Goal: Task Accomplishment & Management: Use online tool/utility

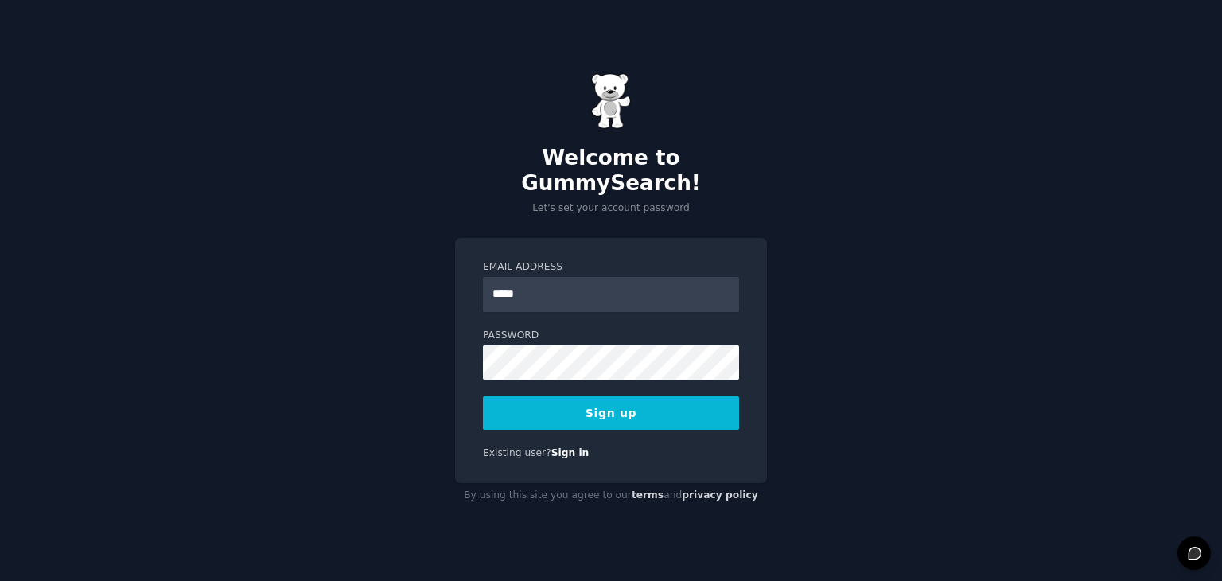
type input "**********"
click at [617, 405] on button "Sign up" at bounding box center [611, 412] width 256 height 33
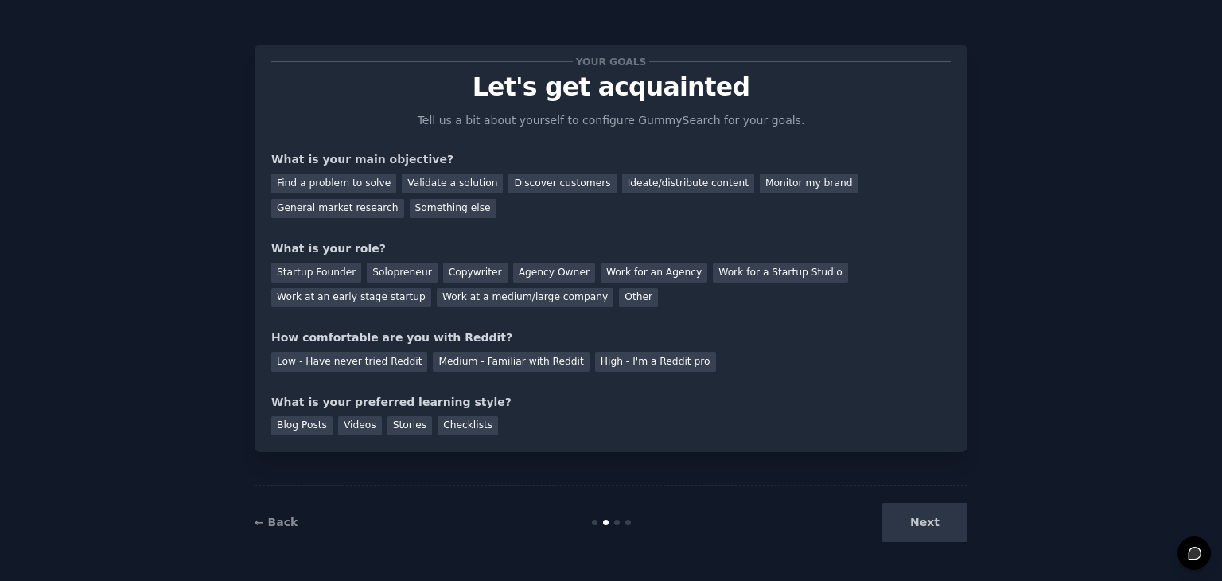
click at [920, 523] on div "Next" at bounding box center [848, 522] width 238 height 39
click at [337, 185] on div "Find a problem to solve" at bounding box center [333, 183] width 125 height 20
click at [404, 199] on div "General market research" at bounding box center [337, 209] width 133 height 20
click at [325, 185] on div "Find a problem to solve" at bounding box center [333, 183] width 125 height 20
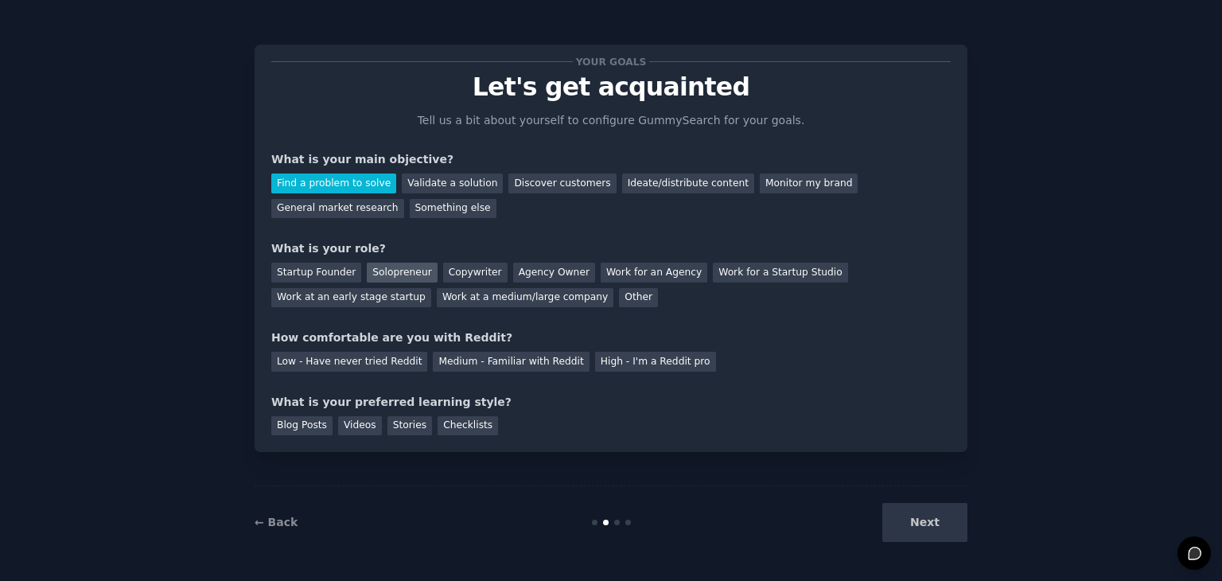
click at [384, 274] on div "Solopreneur" at bounding box center [402, 273] width 70 height 20
click at [324, 362] on div "Low - Have never tried Reddit" at bounding box center [349, 362] width 156 height 20
click at [357, 425] on div "Videos" at bounding box center [360, 426] width 44 height 20
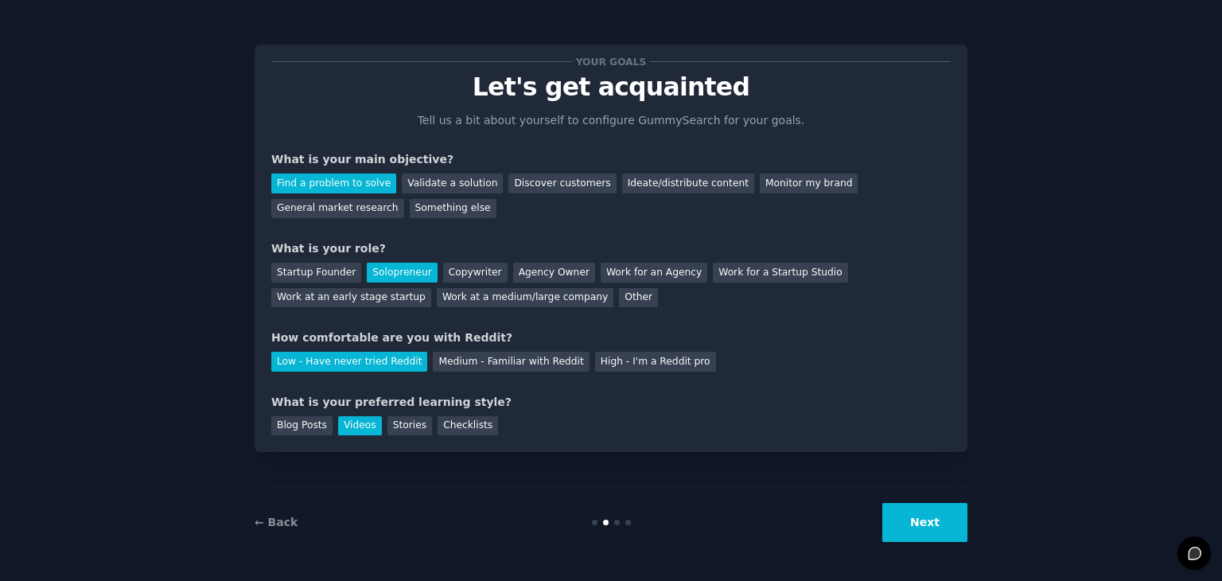
click at [923, 539] on button "Next" at bounding box center [924, 522] width 85 height 39
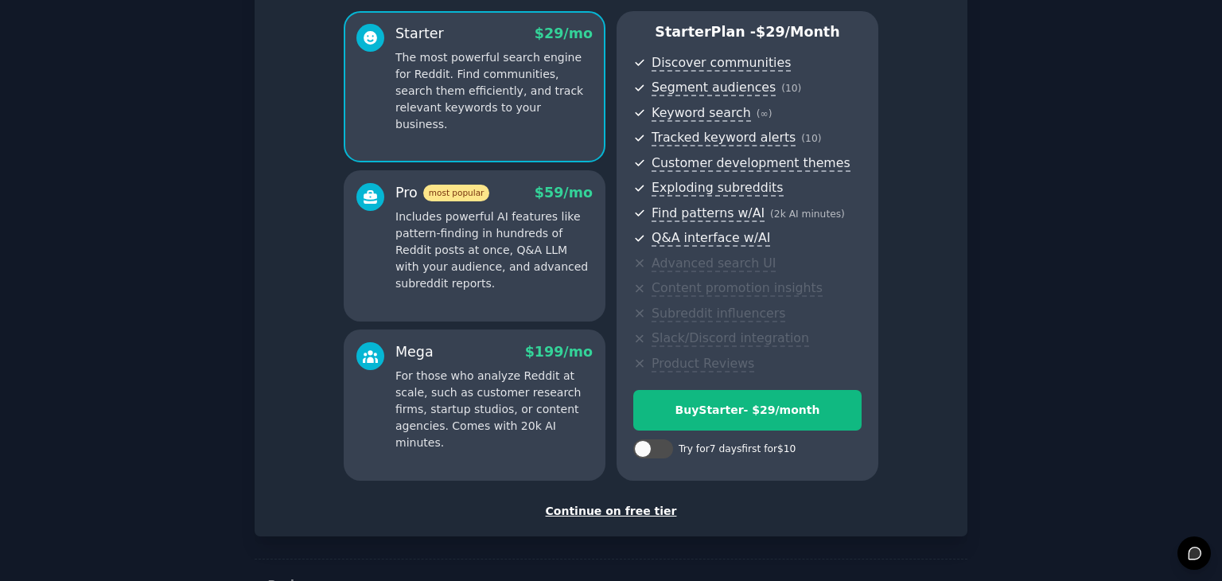
scroll to position [181, 0]
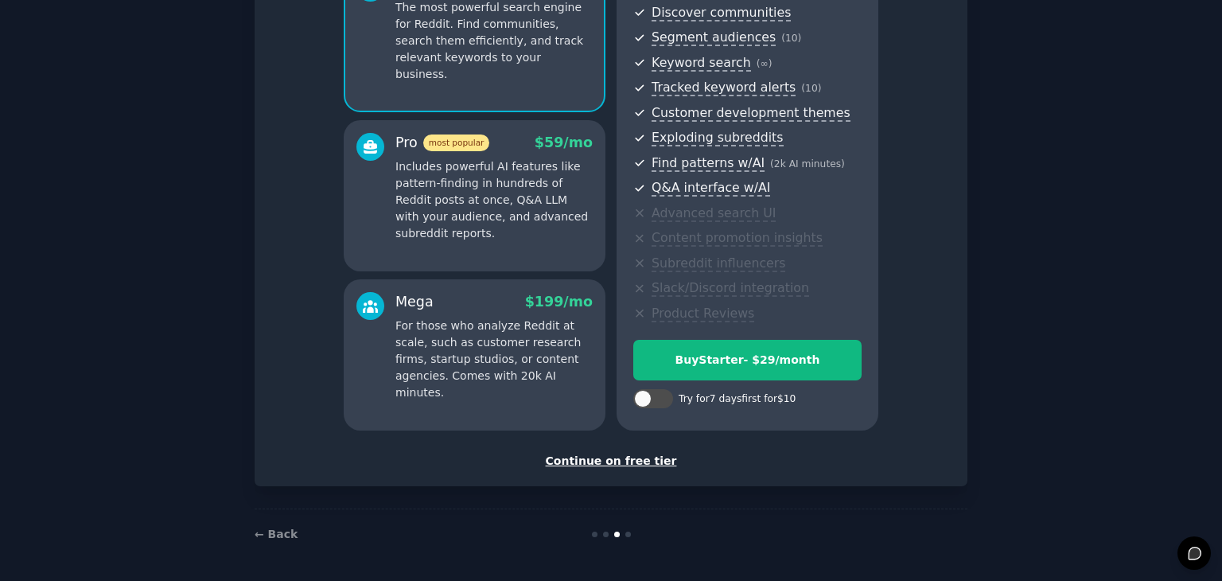
click at [626, 462] on div "Continue on free tier" at bounding box center [610, 461] width 679 height 17
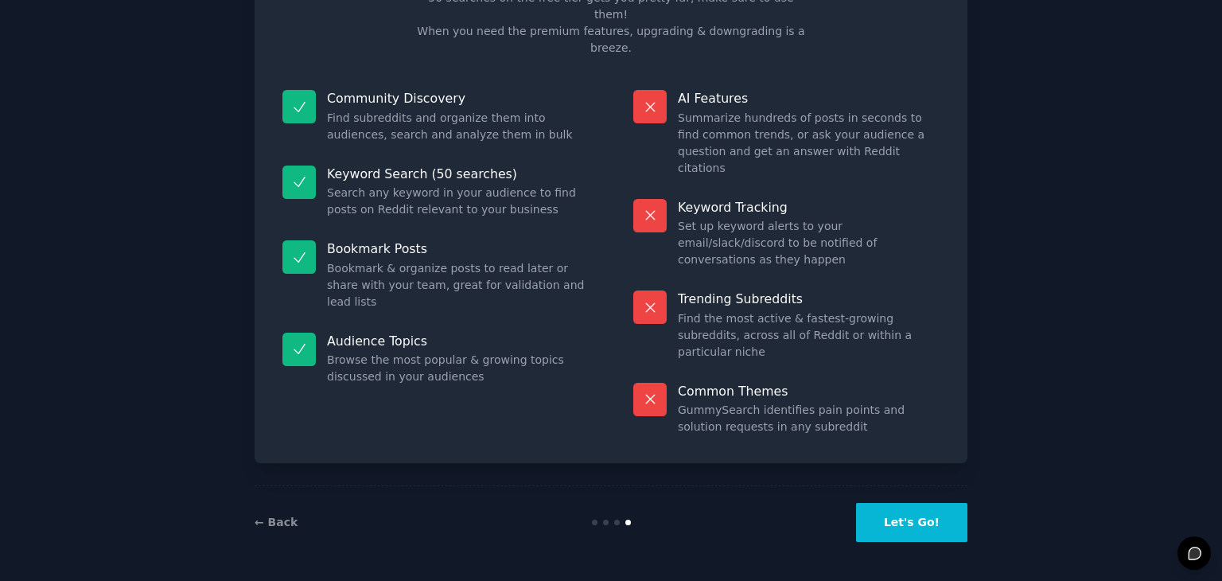
scroll to position [38, 0]
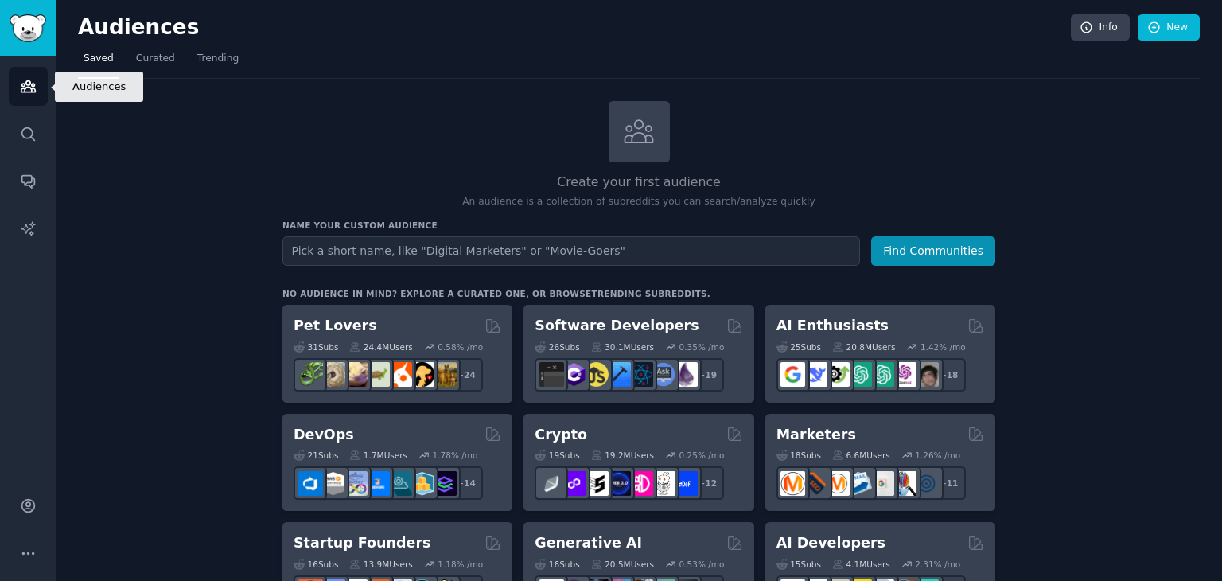
click at [35, 83] on icon "Sidebar" at bounding box center [28, 86] width 17 height 17
click at [25, 92] on icon "Sidebar" at bounding box center [28, 86] width 14 height 11
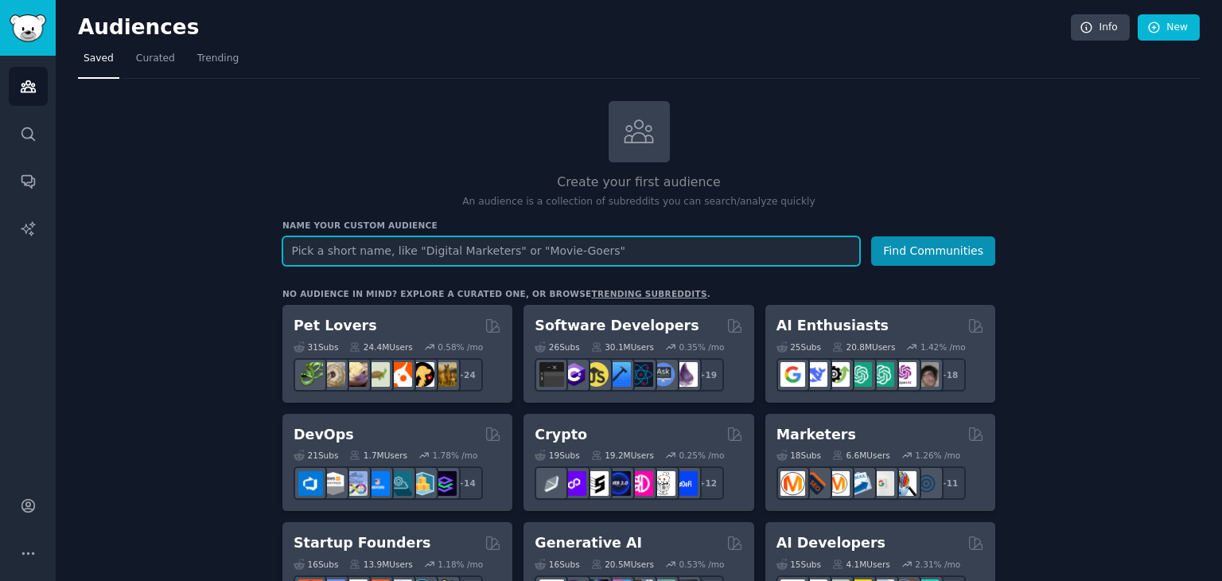
click at [434, 254] on input "text" at bounding box center [571, 250] width 578 height 29
type input "F"
type input "Longevity supplements"
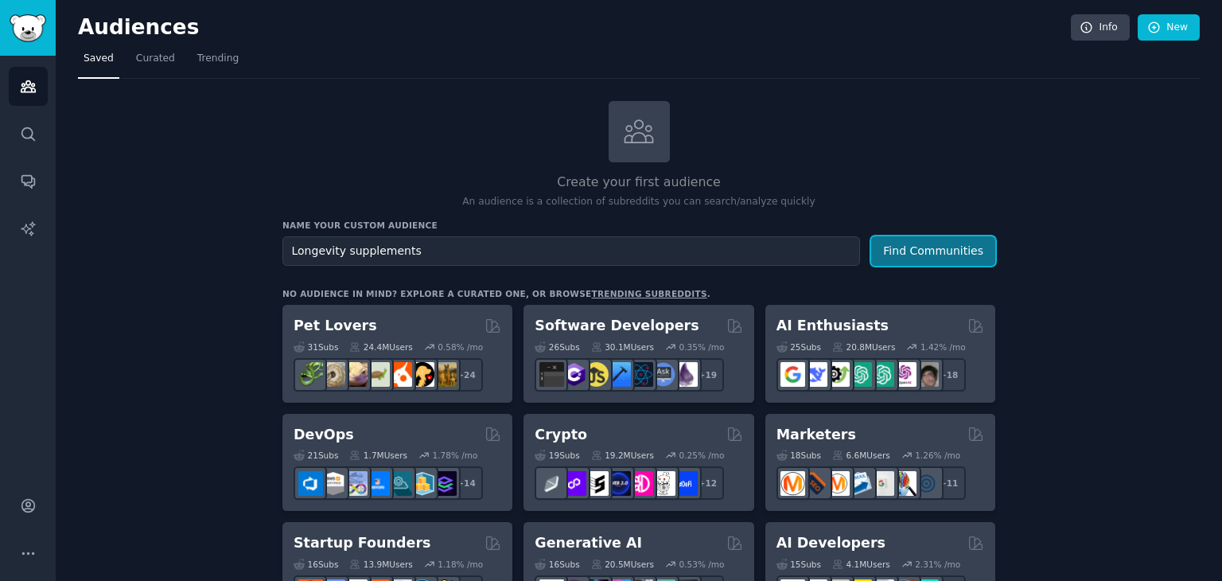
click at [910, 254] on button "Find Communities" at bounding box center [933, 250] width 124 height 29
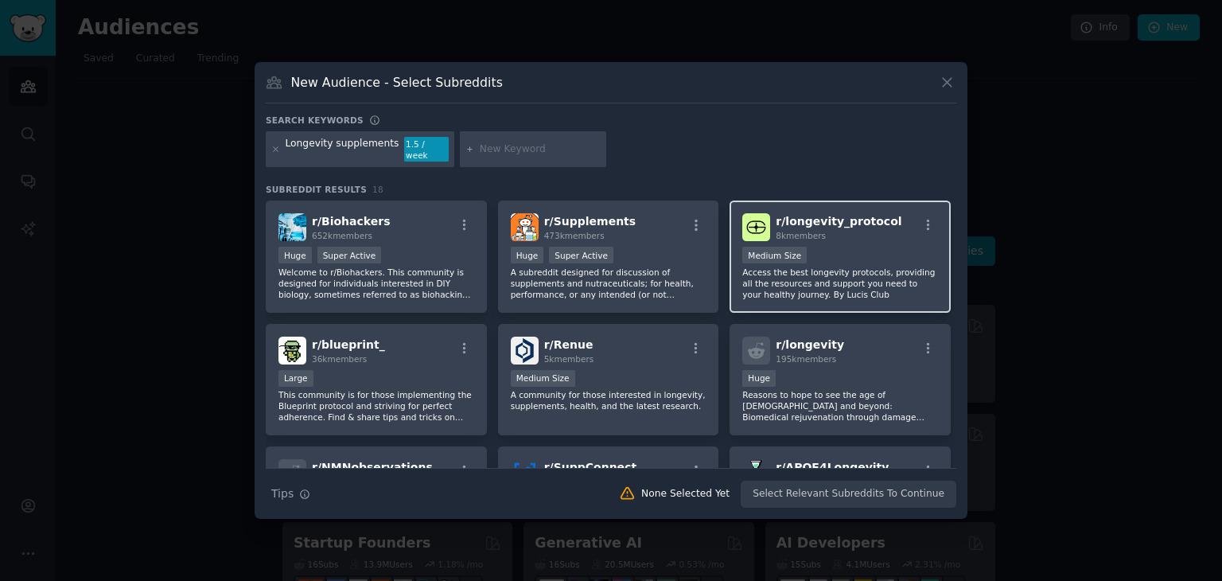
click at [846, 223] on h2 "r/ longevity_protocol 8k members" at bounding box center [839, 227] width 126 height 28
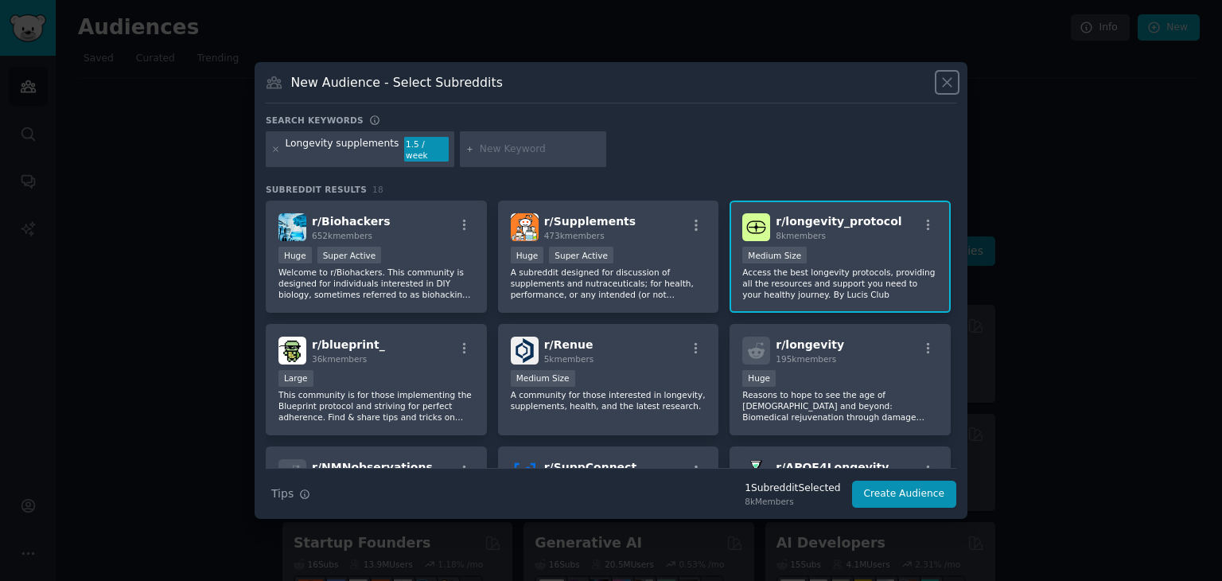
click at [948, 88] on icon at bounding box center [947, 82] width 17 height 17
